Goal: Task Accomplishment & Management: Manage account settings

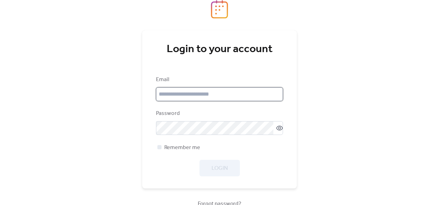
click at [214, 92] on input "email" at bounding box center [219, 94] width 127 height 14
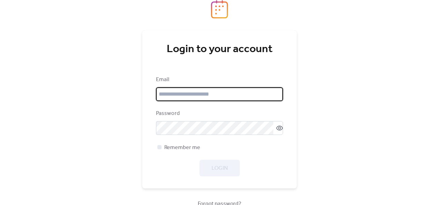
type input "**********"
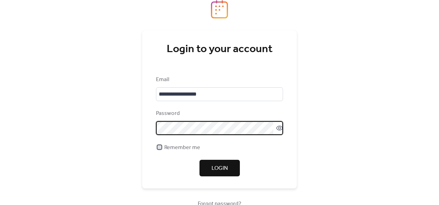
click at [159, 146] on div at bounding box center [159, 147] width 4 height 4
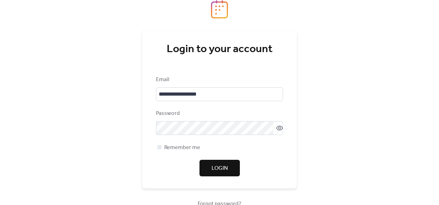
click at [224, 168] on span "Login" at bounding box center [219, 168] width 16 height 8
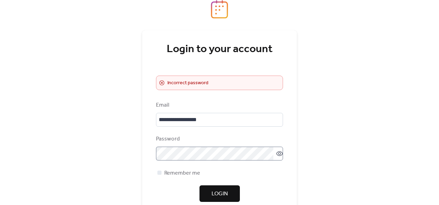
click at [277, 152] on icon at bounding box center [279, 153] width 7 height 7
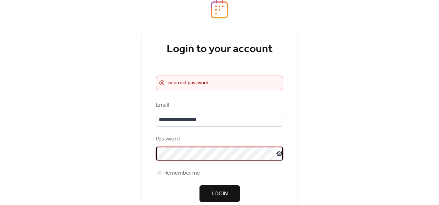
click at [226, 193] on span "Login" at bounding box center [219, 194] width 16 height 8
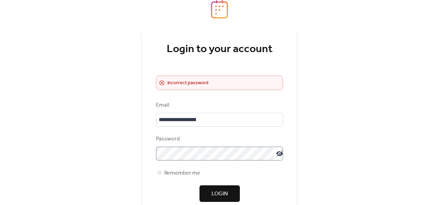
click at [206, 193] on button "Login" at bounding box center [219, 193] width 40 height 17
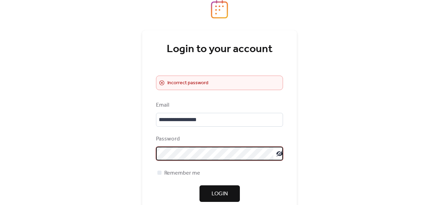
click at [213, 195] on span "Login" at bounding box center [219, 194] width 16 height 8
